Goal: Task Accomplishment & Management: Manage account settings

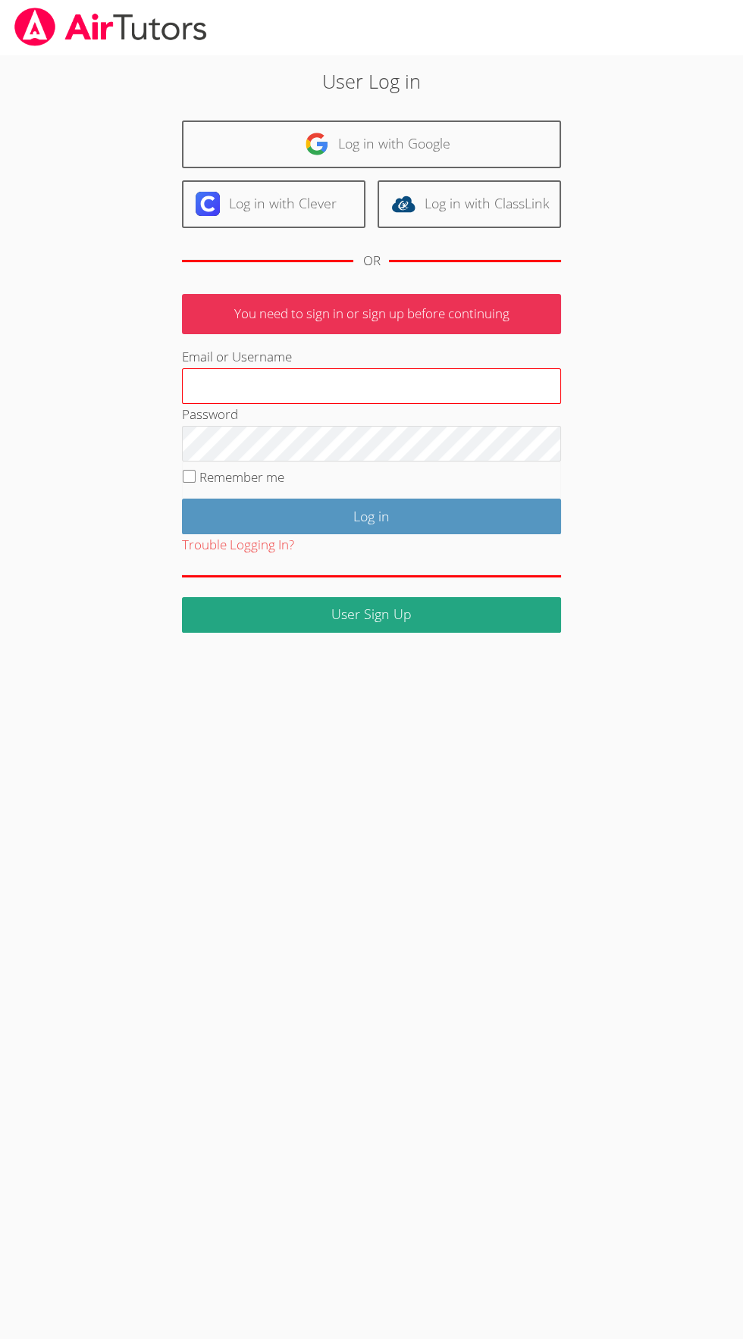
click at [357, 377] on input "Email or Username" at bounding box center [371, 386] width 379 height 36
type input "[EMAIL_ADDRESS][PERSON_NAME][PERSON_NAME][DOMAIN_NAME]"
click at [182, 499] on input "Log in" at bounding box center [371, 517] width 379 height 36
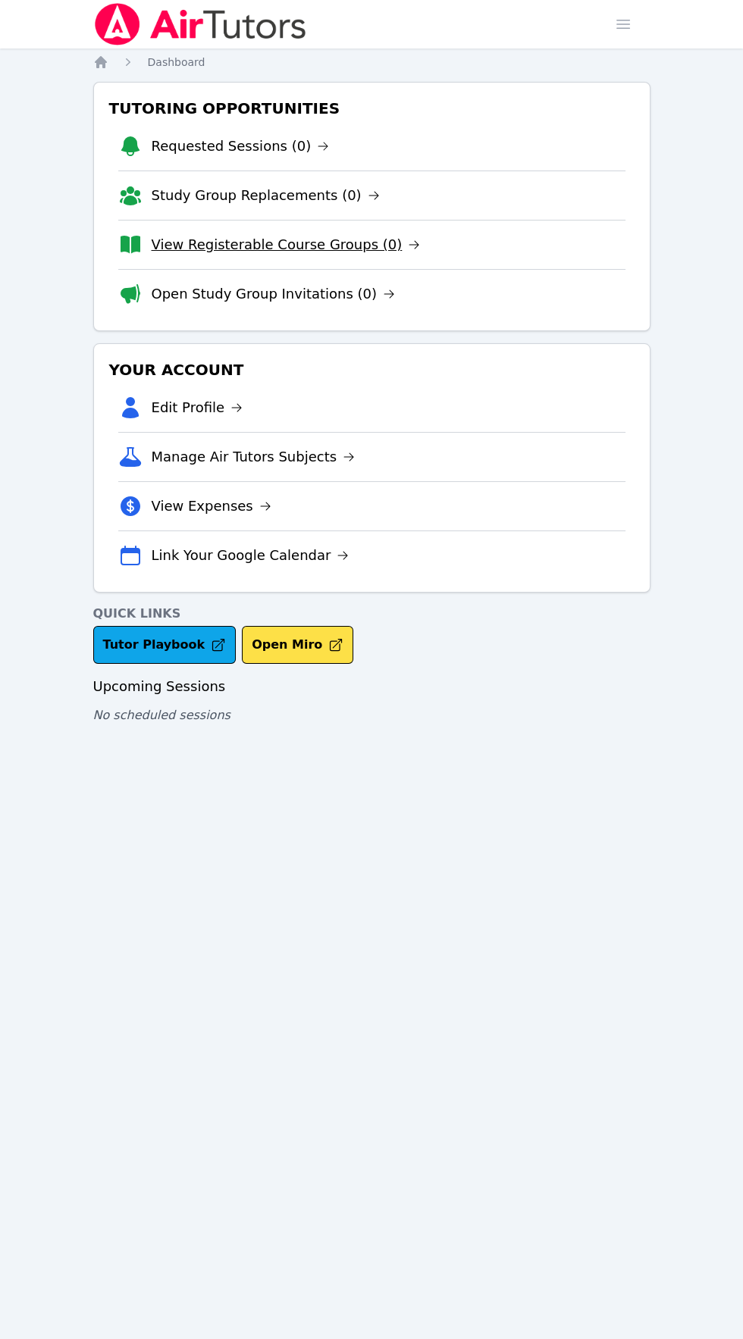
click at [372, 251] on link "View Registerable Course Groups (0)" at bounding box center [286, 244] width 269 height 21
